Goal: Task Accomplishment & Management: Use online tool/utility

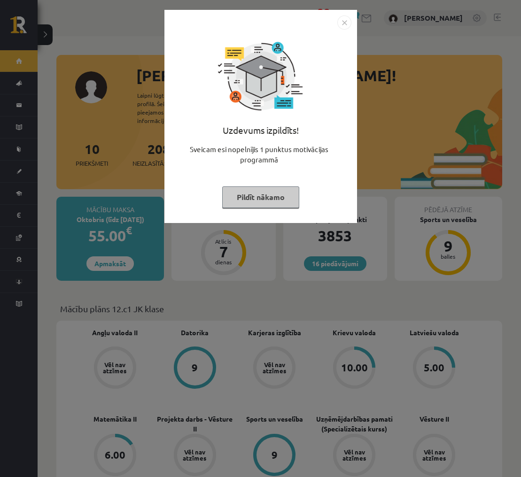
click at [344, 23] on img "Close" at bounding box center [344, 22] width 14 height 14
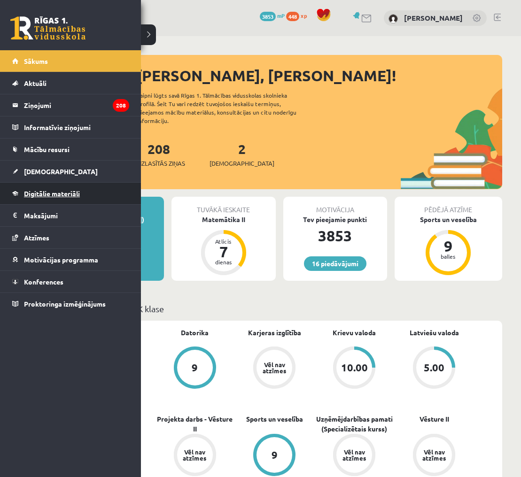
click at [18, 197] on link "Digitālie materiāli" at bounding box center [70, 194] width 117 height 22
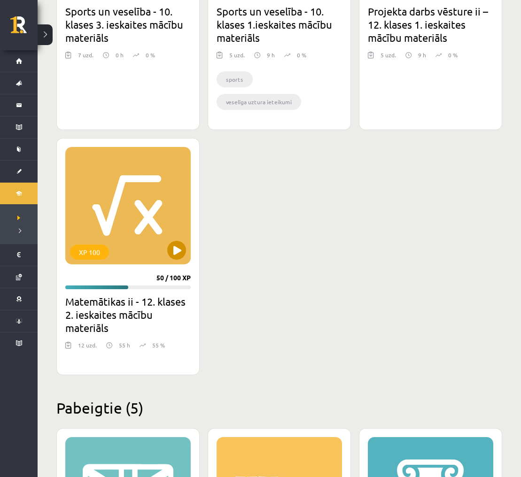
scroll to position [1010, 0]
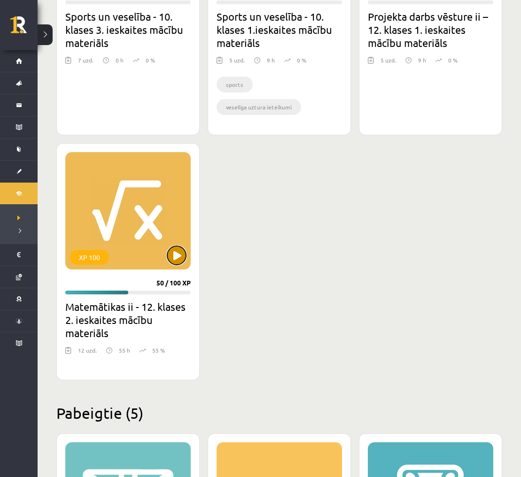
click at [171, 257] on button at bounding box center [176, 255] width 19 height 19
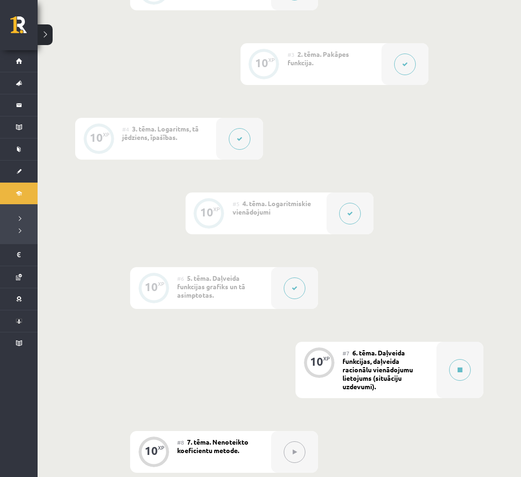
scroll to position [402, 0]
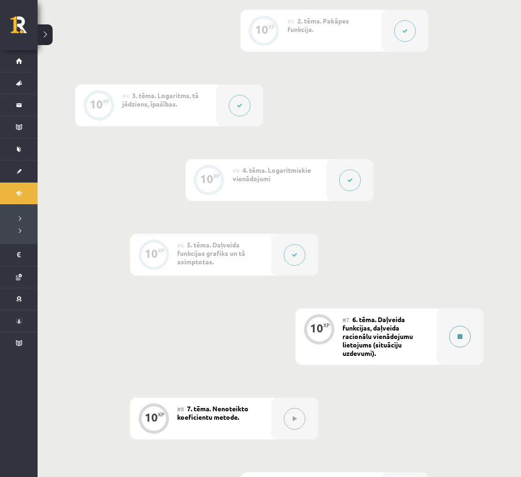
click at [470, 329] on div at bounding box center [459, 337] width 47 height 56
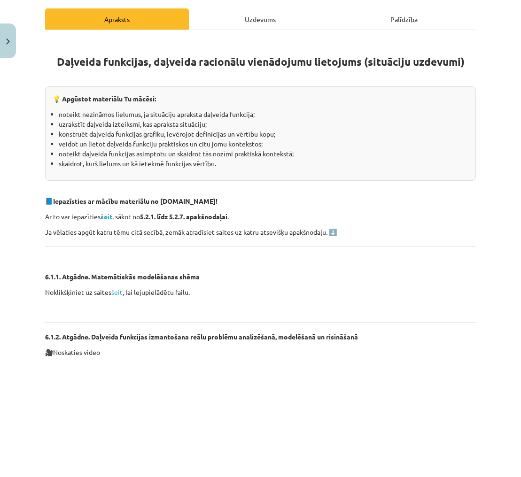
scroll to position [149, 0]
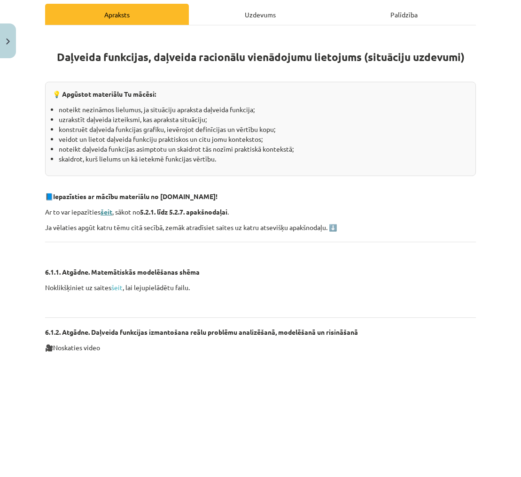
click at [107, 211] on strong "šeit" at bounding box center [106, 212] width 12 height 8
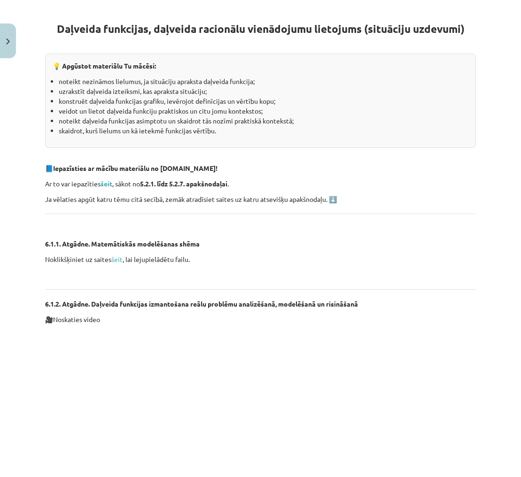
scroll to position [181, 0]
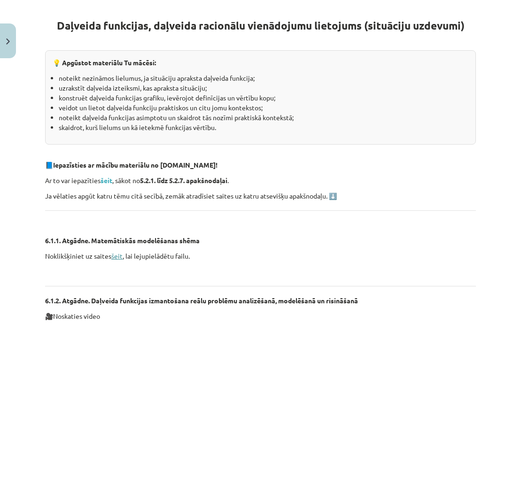
click at [113, 257] on link "šeit" at bounding box center [116, 256] width 11 height 8
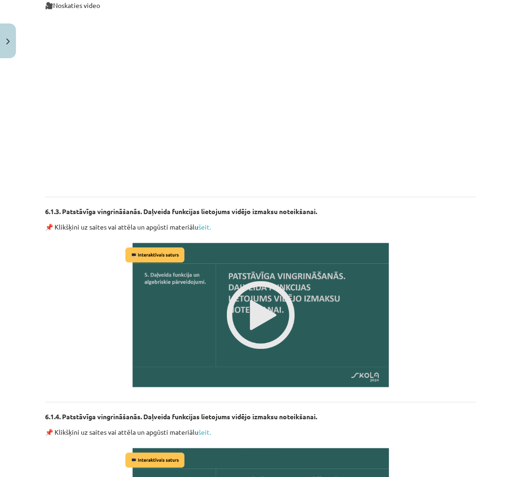
scroll to position [510, 0]
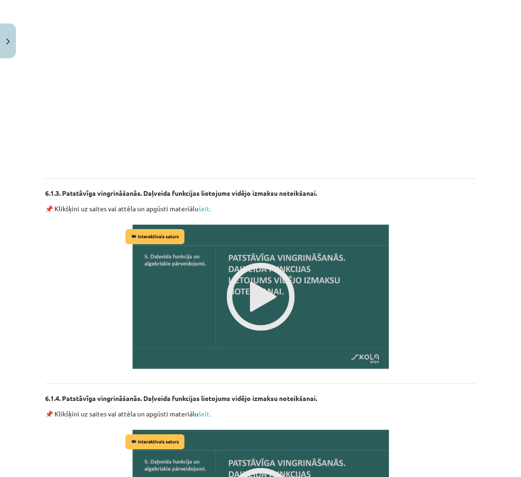
click at [271, 295] on img at bounding box center [260, 296] width 275 height 155
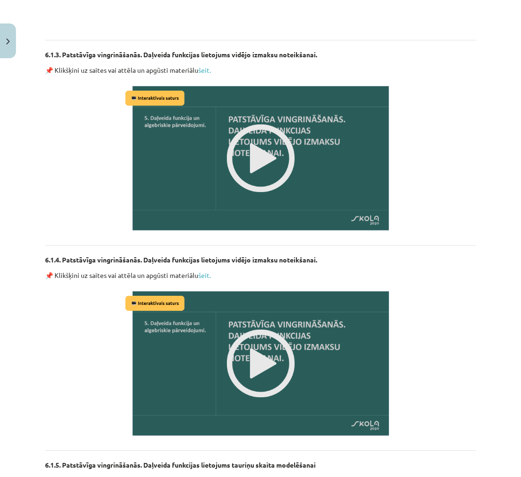
scroll to position [649, 0]
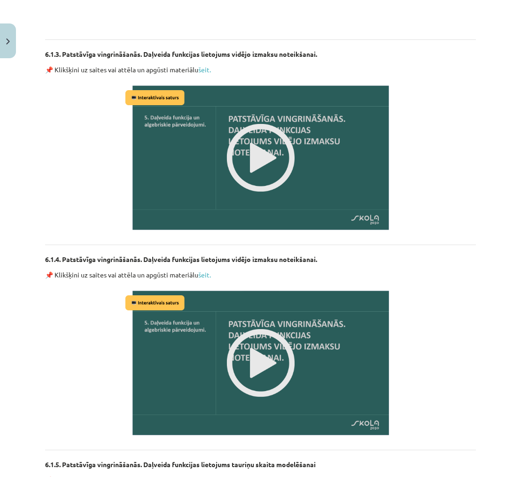
click at [249, 140] on img at bounding box center [260, 157] width 275 height 155
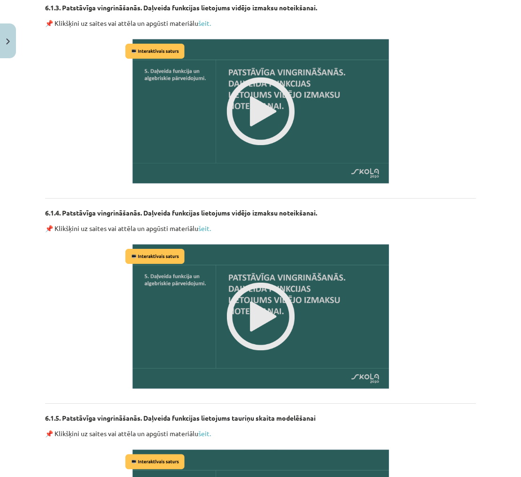
scroll to position [698, 0]
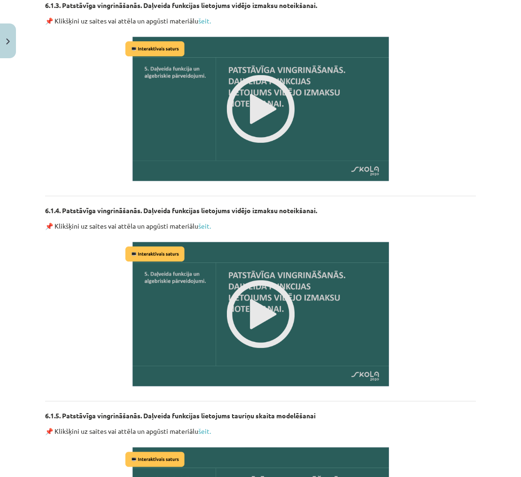
click at [263, 302] on img at bounding box center [260, 314] width 275 height 155
click at [265, 287] on img at bounding box center [260, 314] width 275 height 155
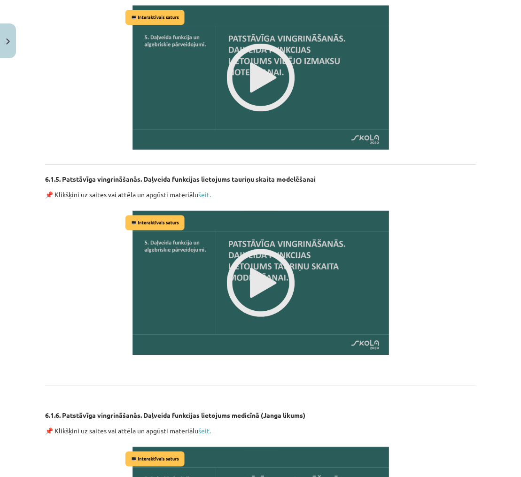
scroll to position [935, 0]
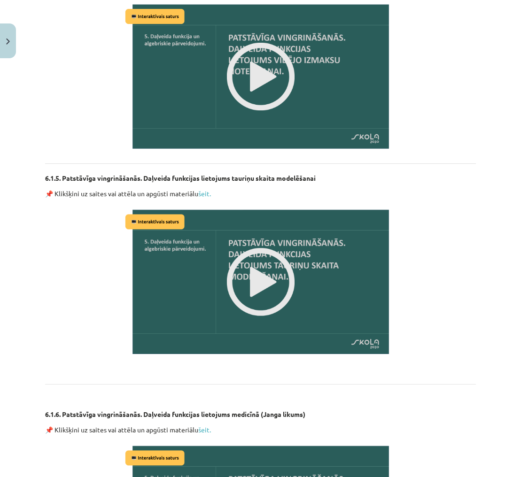
click at [257, 274] on img at bounding box center [260, 281] width 275 height 155
click at [236, 257] on img at bounding box center [260, 281] width 275 height 155
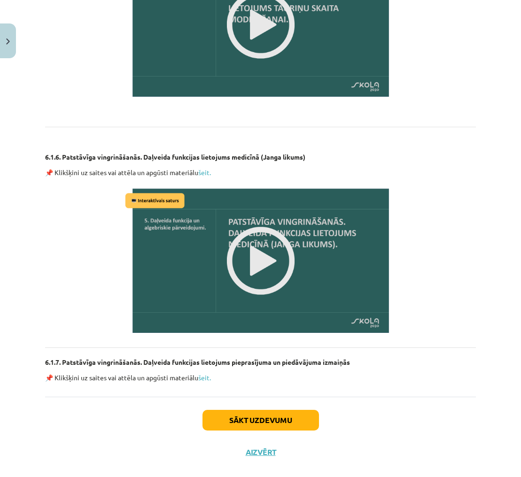
scroll to position [1207, 0]
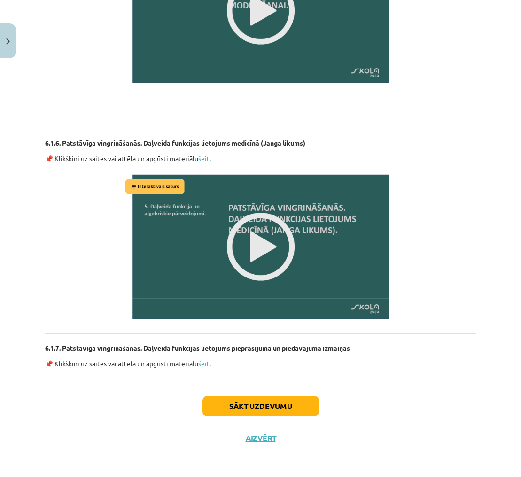
click at [262, 245] on img at bounding box center [260, 246] width 275 height 155
click at [299, 402] on button "Sākt uzdevumu" at bounding box center [260, 406] width 116 height 21
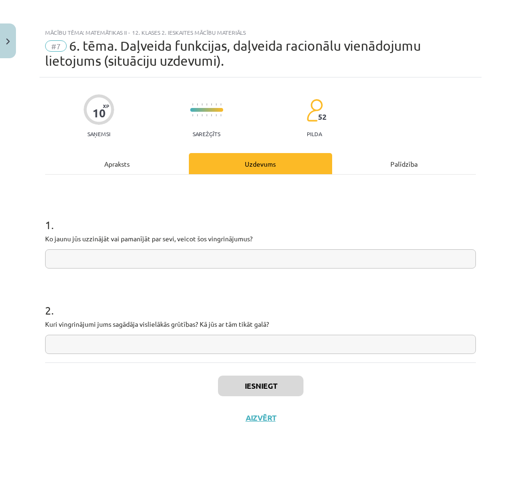
click at [227, 265] on input "text" at bounding box center [260, 258] width 431 height 19
click at [206, 256] on input "text" at bounding box center [260, 258] width 431 height 19
click at [257, 417] on button "Aizvērt" at bounding box center [261, 417] width 36 height 9
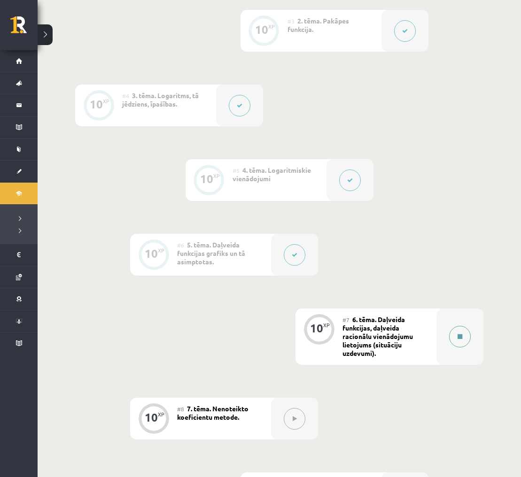
click at [455, 336] on button at bounding box center [460, 337] width 22 height 22
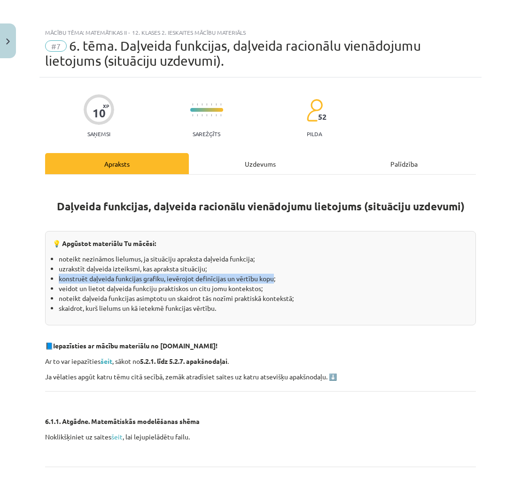
drag, startPoint x: 59, startPoint y: 279, endPoint x: 274, endPoint y: 277, distance: 214.6
click at [274, 277] on li "konstruēt daļveida funkcijas grafiku, ievērojot definīcijas un vērtību kopu;" at bounding box center [263, 279] width 409 height 10
copy li "konstruēt daļveida funkcijas grafiku, ievērojot definīcijas un vērtību kopu"
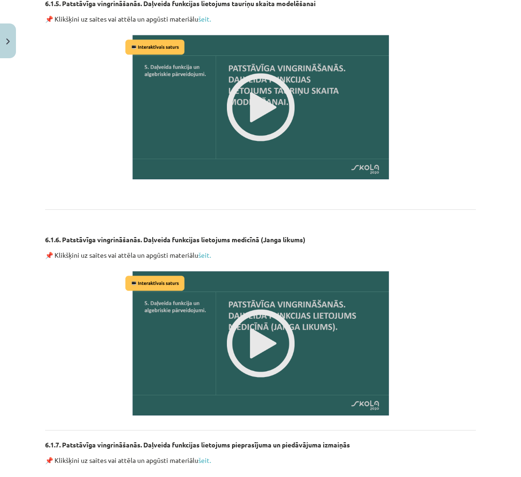
scroll to position [1207, 0]
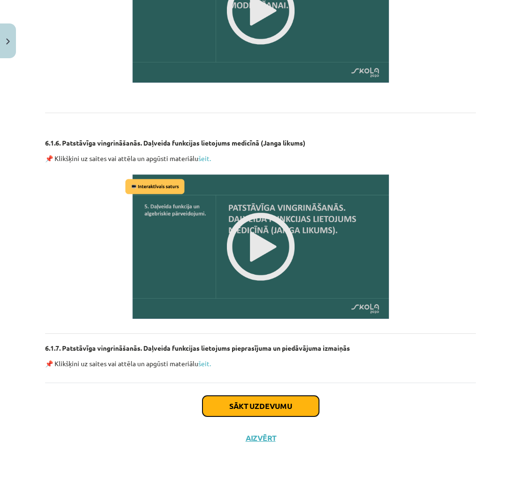
click at [311, 403] on button "Sākt uzdevumu" at bounding box center [260, 406] width 116 height 21
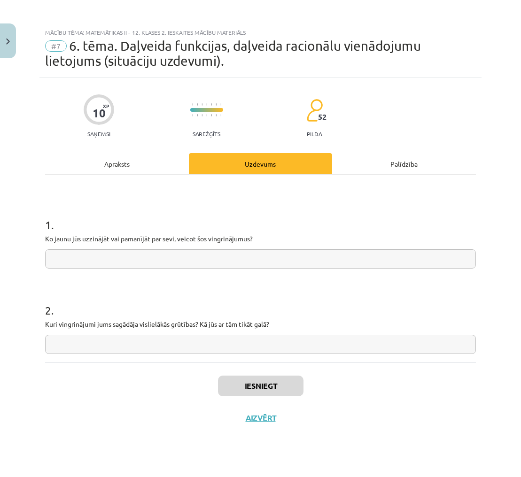
click at [240, 258] on input "text" at bounding box center [260, 258] width 431 height 19
paste input "**********"
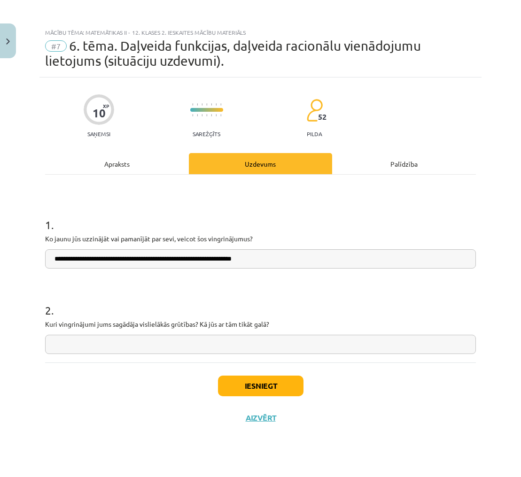
type input "**********"
click at [303, 338] on input "text" at bounding box center [260, 344] width 431 height 19
click at [330, 343] on input "text" at bounding box center [260, 344] width 431 height 19
type input "*"
click at [402, 341] on input "text" at bounding box center [260, 344] width 431 height 19
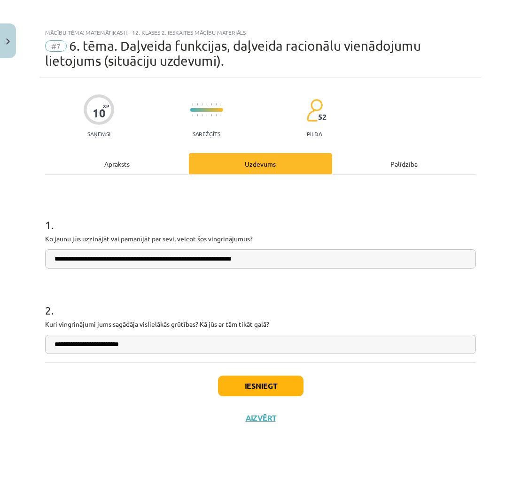
type input "**********"
click at [271, 385] on button "Iesniegt" at bounding box center [260, 386] width 85 height 21
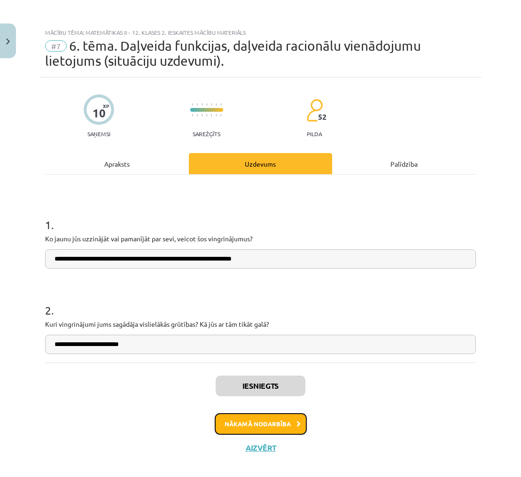
click at [296, 426] on icon at bounding box center [298, 424] width 4 height 6
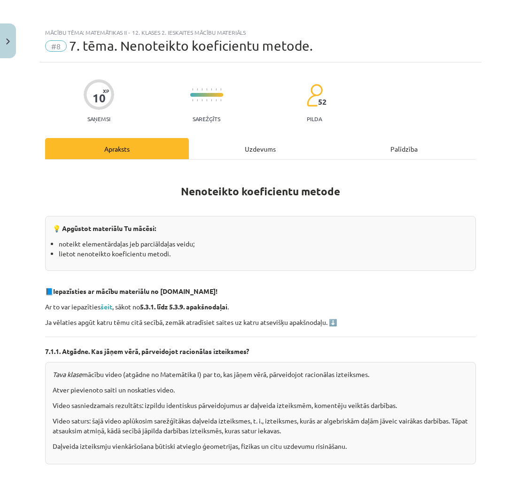
scroll to position [10, 0]
